Goal: Transaction & Acquisition: Purchase product/service

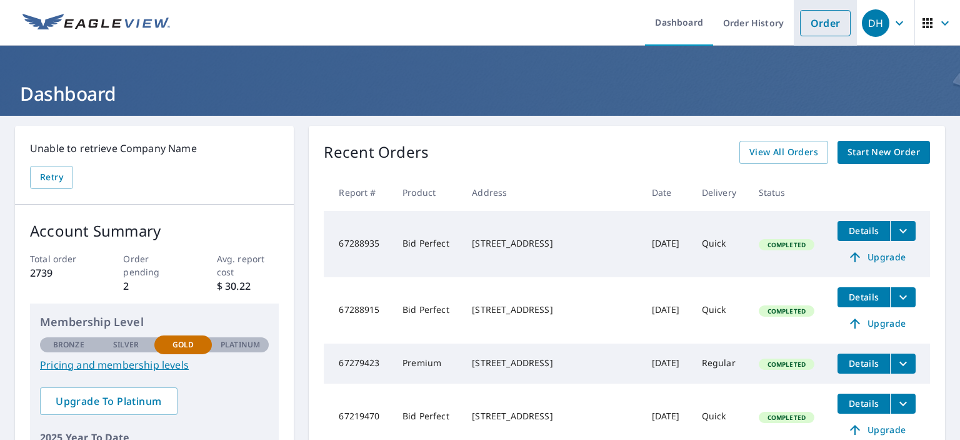
click at [817, 26] on link "Order" at bounding box center [825, 23] width 51 height 26
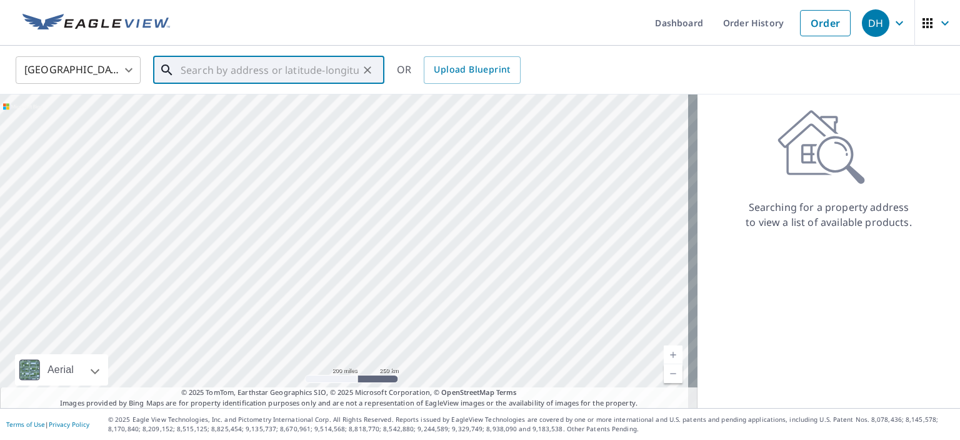
click at [295, 65] on input "text" at bounding box center [270, 70] width 178 height 35
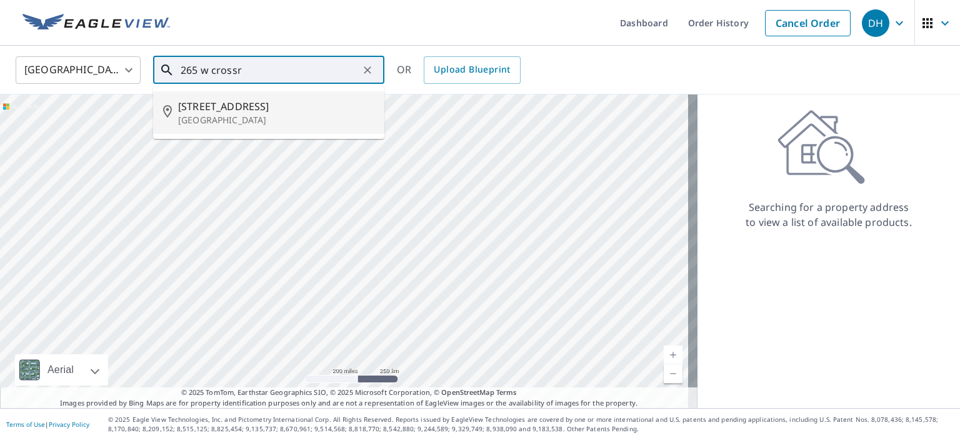
click at [260, 114] on p "[GEOGRAPHIC_DATA]" at bounding box center [276, 120] width 196 height 13
type input "[STREET_ADDRESS]"
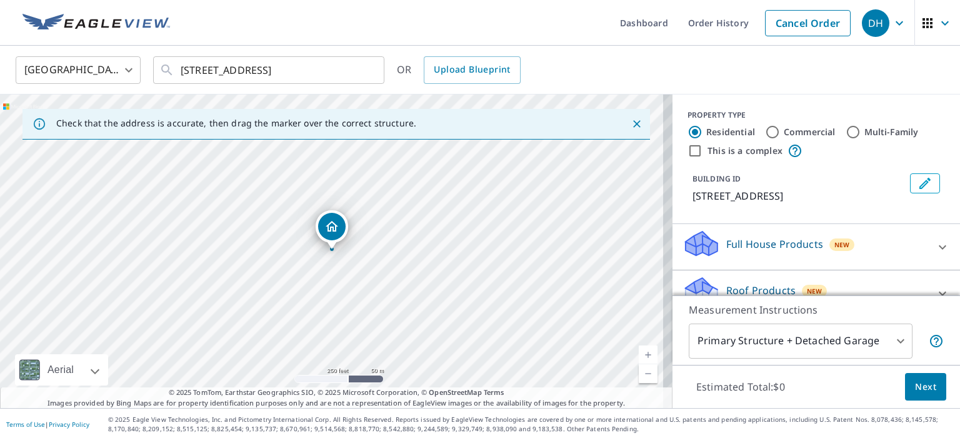
click at [639, 355] on link "Current Level 17, Zoom In" at bounding box center [648, 354] width 19 height 19
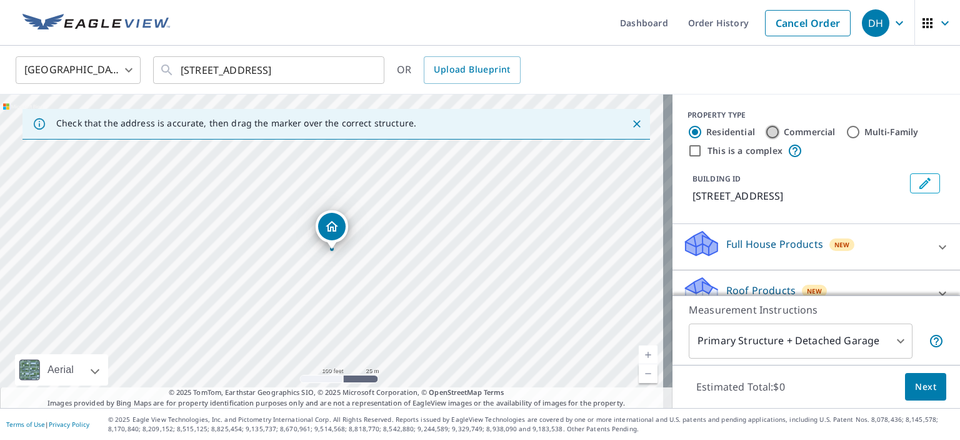
click at [766, 128] on input "Commercial" at bounding box center [772, 131] width 15 height 15
radio input "true"
type input "4"
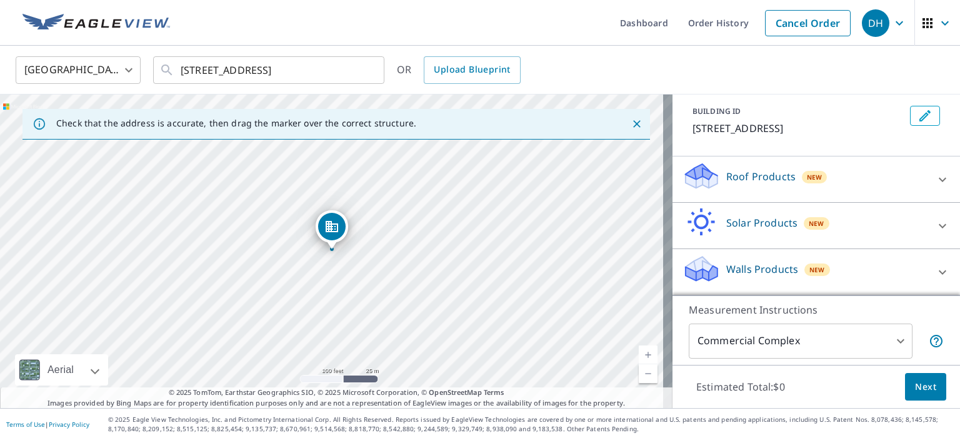
scroll to position [81, 0]
click at [935, 180] on icon at bounding box center [942, 179] width 15 height 15
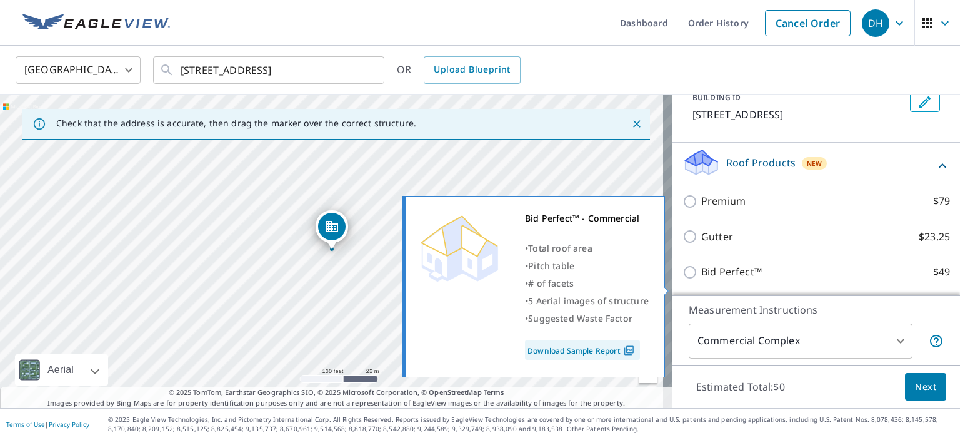
click at [683, 279] on input "Bid Perfect™ $49" at bounding box center [692, 271] width 19 height 15
checkbox input "true"
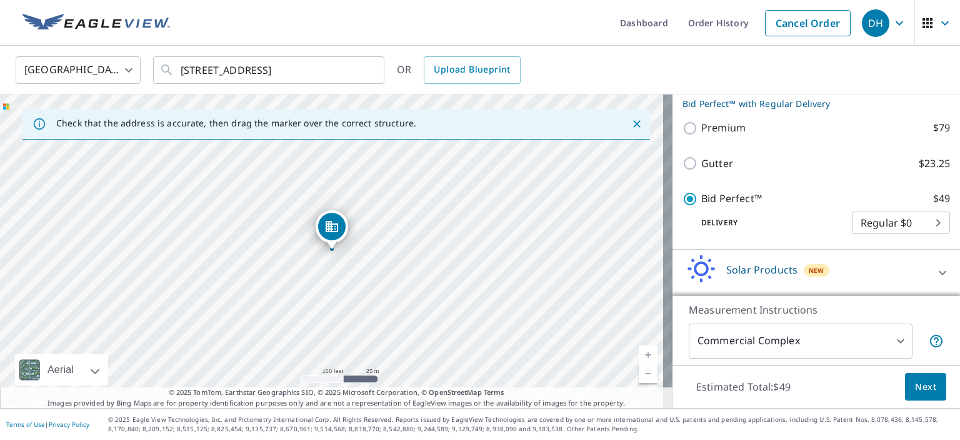
scroll to position [173, 0]
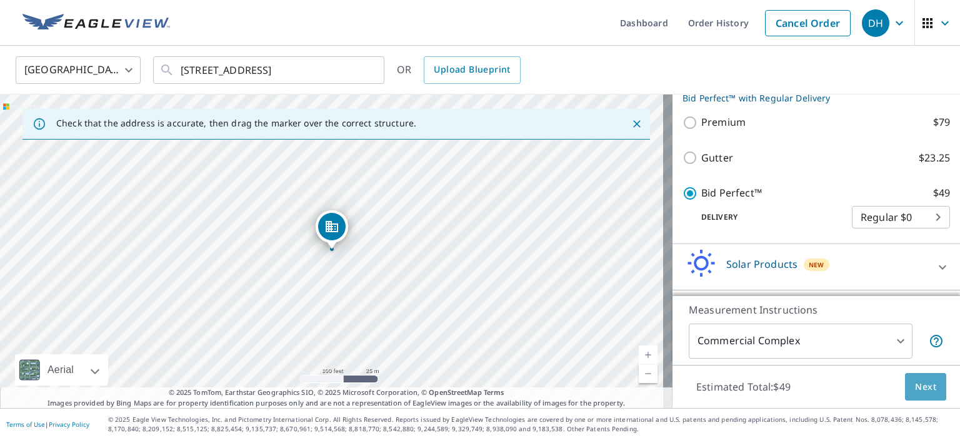
click at [915, 386] on span "Next" at bounding box center [925, 387] width 21 height 16
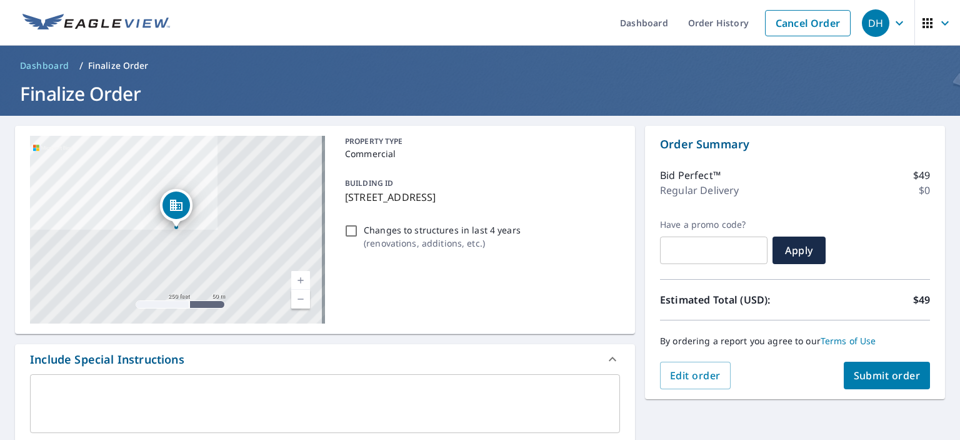
click at [879, 376] on span "Submit order" at bounding box center [887, 375] width 67 height 14
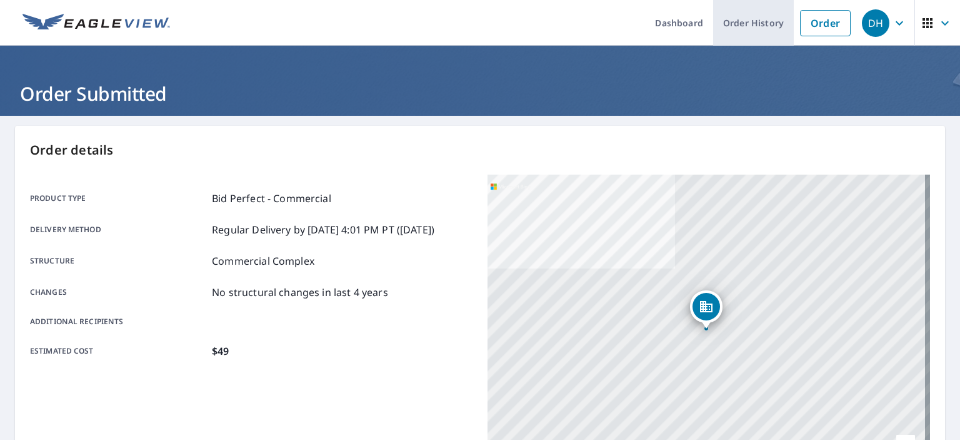
click at [763, 19] on link "Order History" at bounding box center [753, 23] width 81 height 46
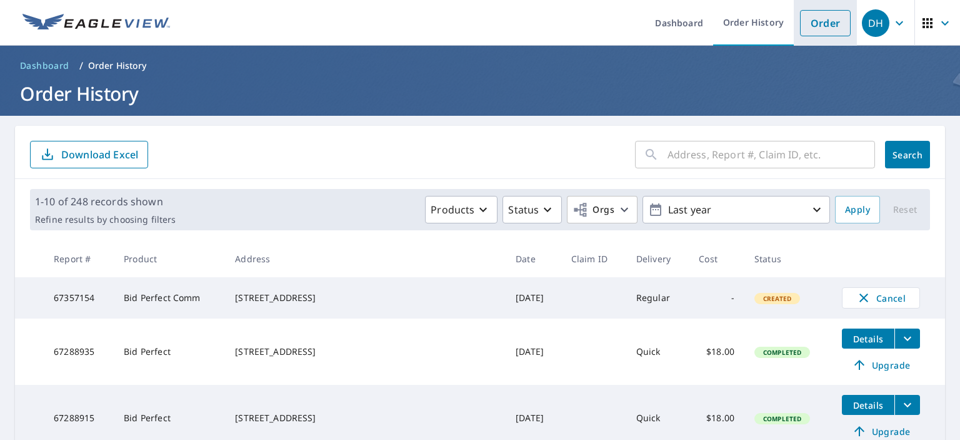
click at [803, 26] on link "Order" at bounding box center [825, 23] width 51 height 26
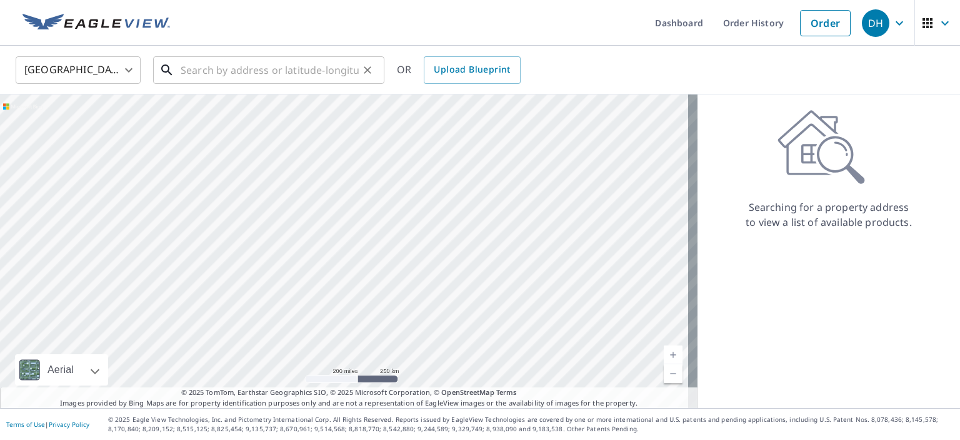
click at [270, 70] on input "text" at bounding box center [270, 70] width 178 height 35
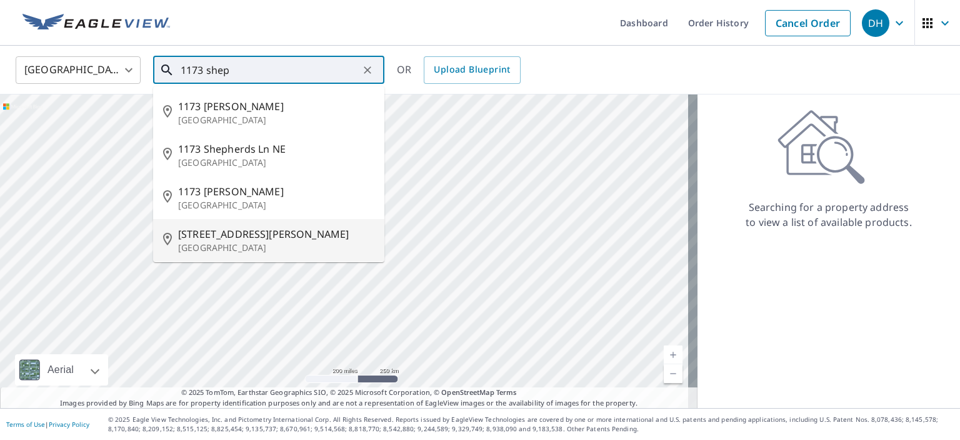
click at [269, 236] on span "[STREET_ADDRESS][PERSON_NAME]" at bounding box center [276, 233] width 196 height 15
type input "[STREET_ADDRESS][PERSON_NAME]"
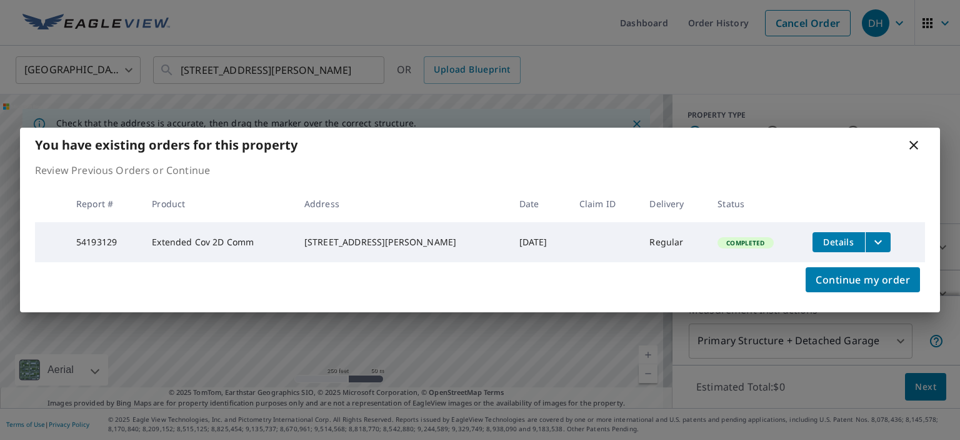
click at [871, 237] on icon "filesDropdownBtn-54193129" at bounding box center [878, 241] width 15 height 15
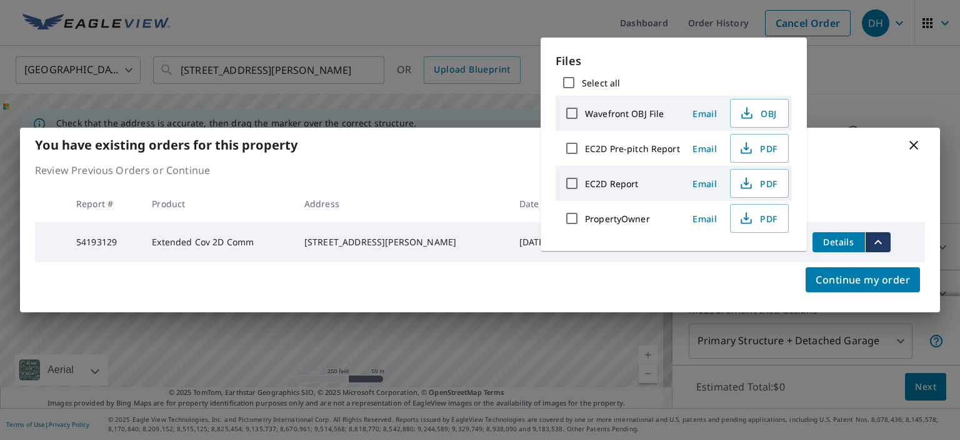
click at [625, 178] on label "EC2D Report" at bounding box center [611, 184] width 53 height 12
click at [585, 178] on input "EC2D Report" at bounding box center [572, 183] width 26 height 26
checkbox input "true"
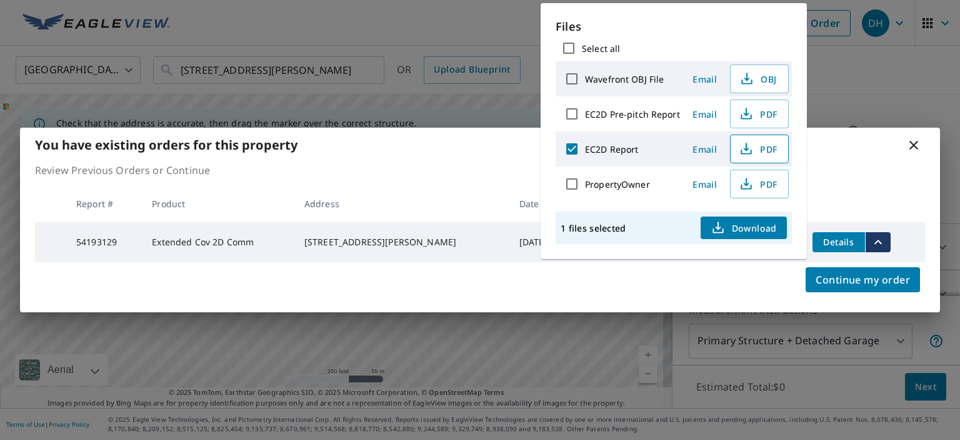
click at [773, 147] on span "PDF" at bounding box center [758, 148] width 40 height 15
